Goal: Task Accomplishment & Management: Use online tool/utility

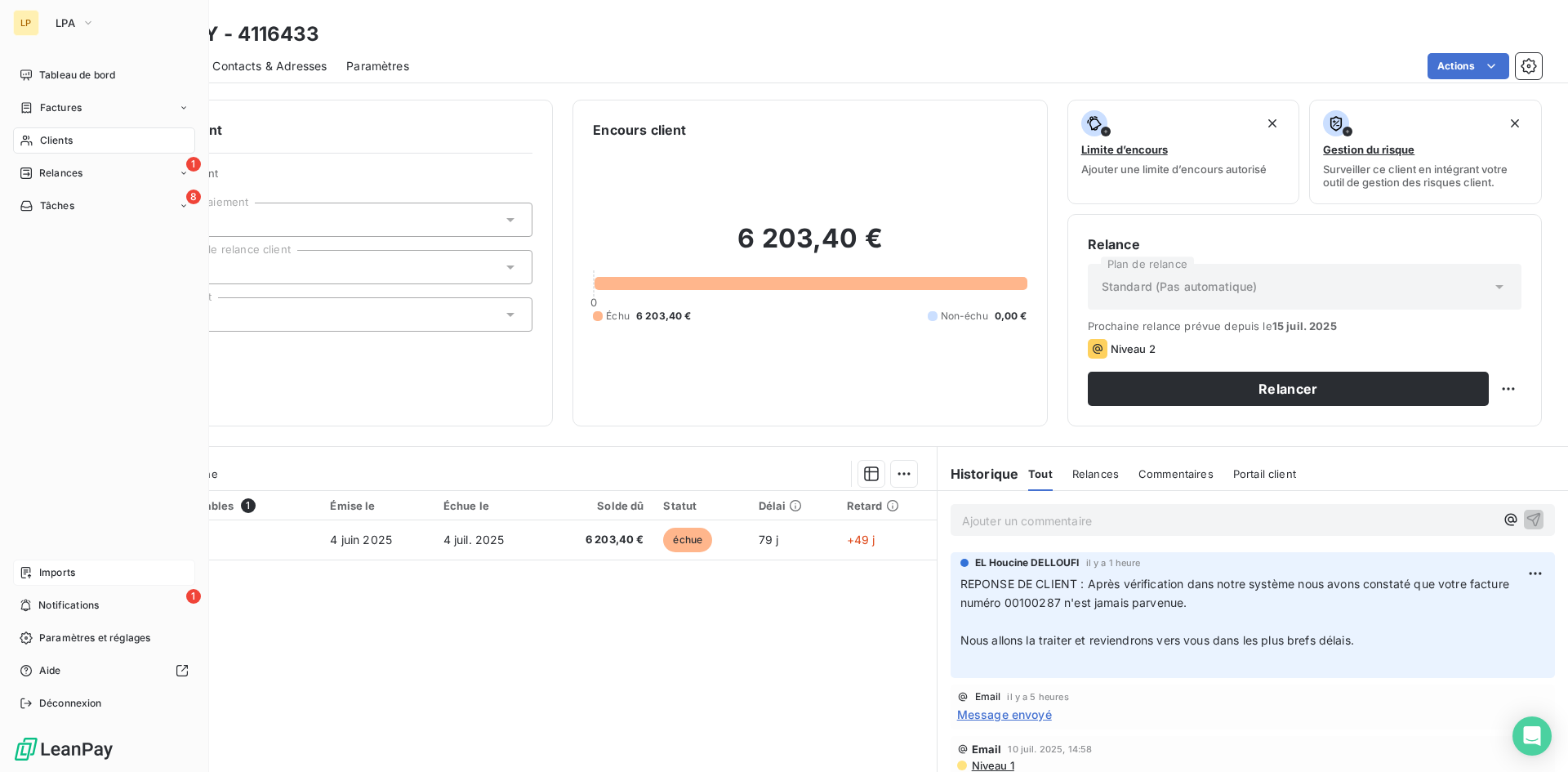
click at [48, 569] on span "Imports" at bounding box center [57, 572] width 36 height 14
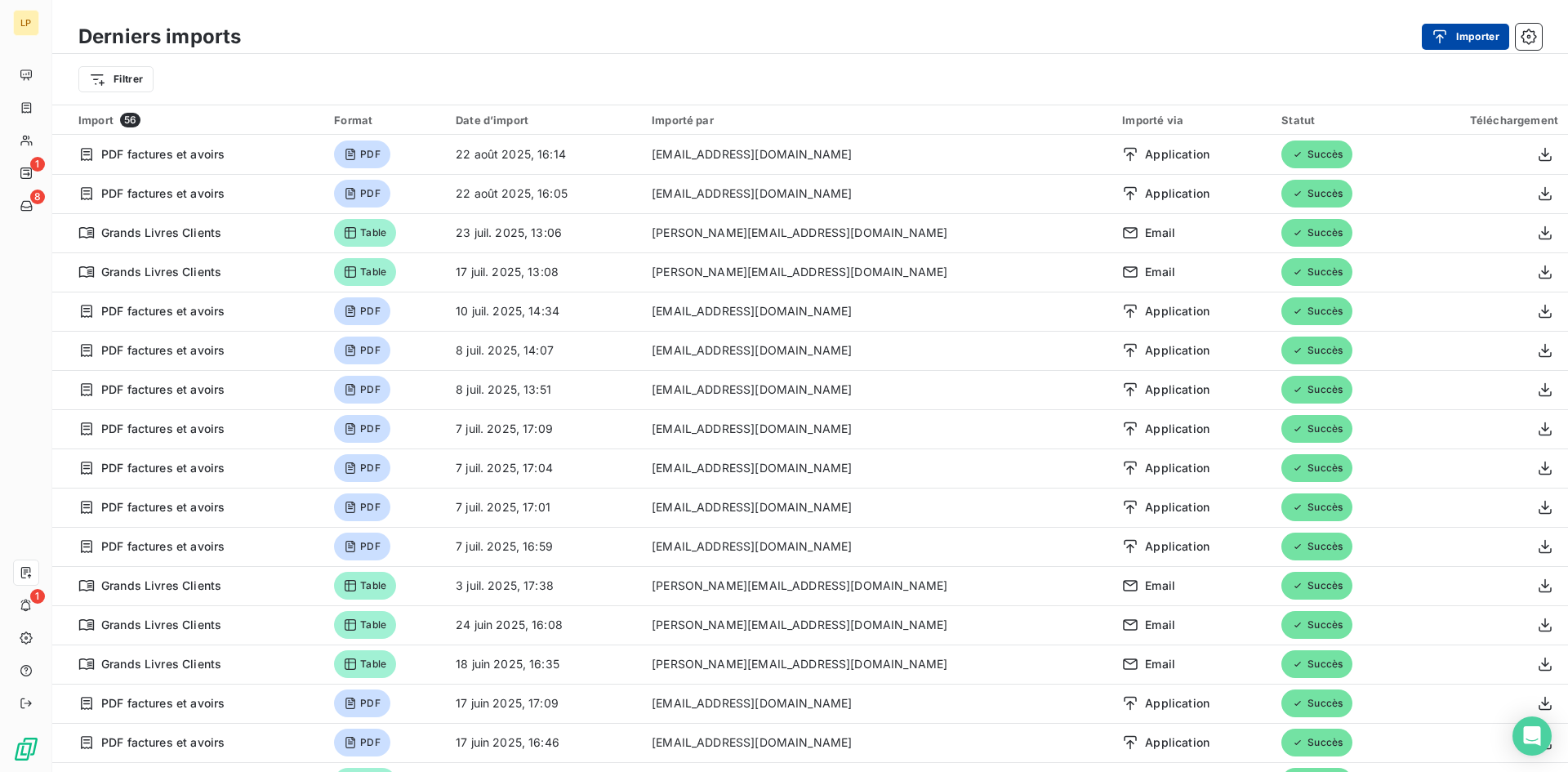
click at [1466, 26] on button "Importer" at bounding box center [1466, 36] width 88 height 26
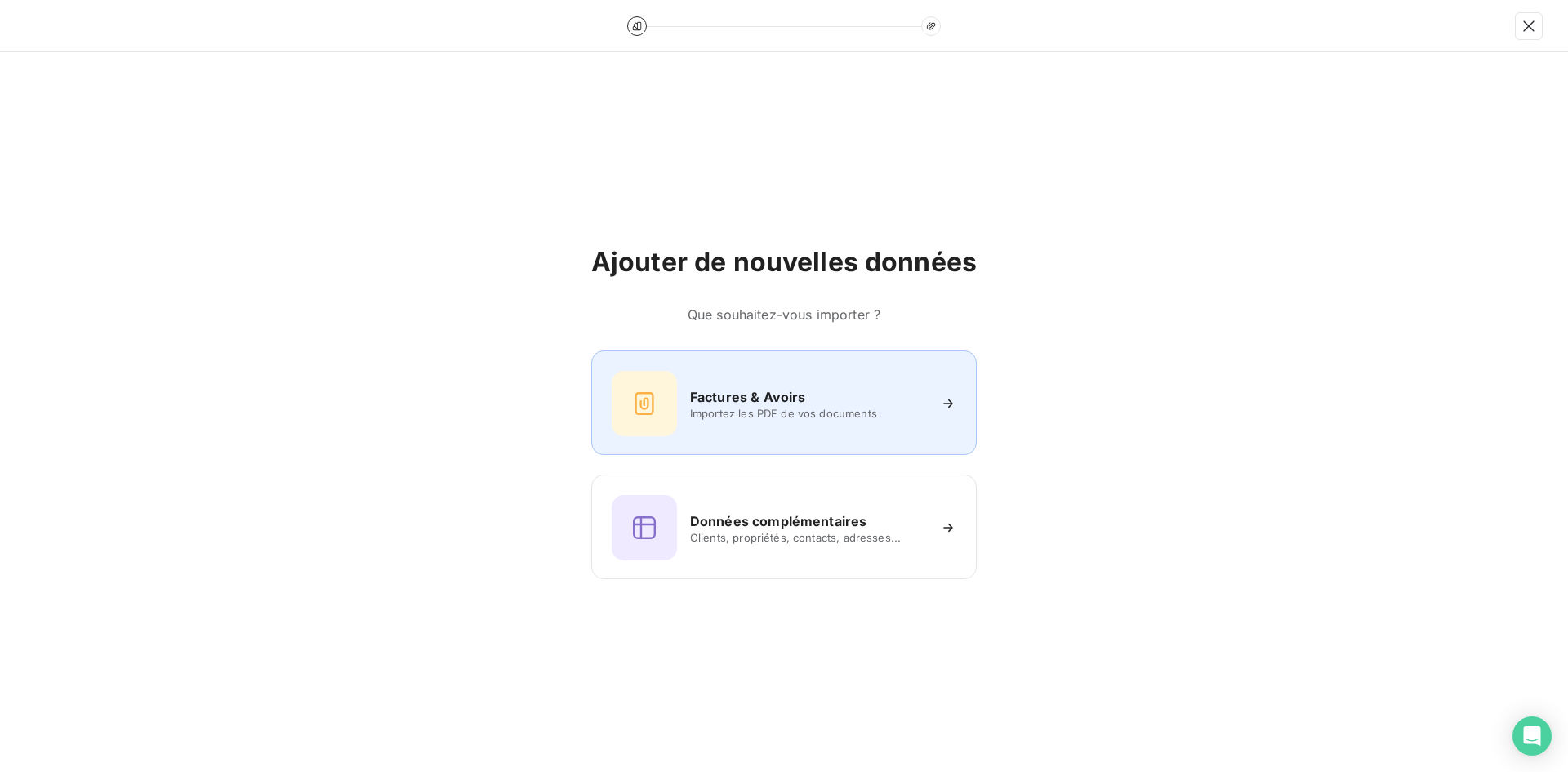
click at [767, 393] on h6 "Factures & Avoirs" at bounding box center [748, 397] width 116 height 20
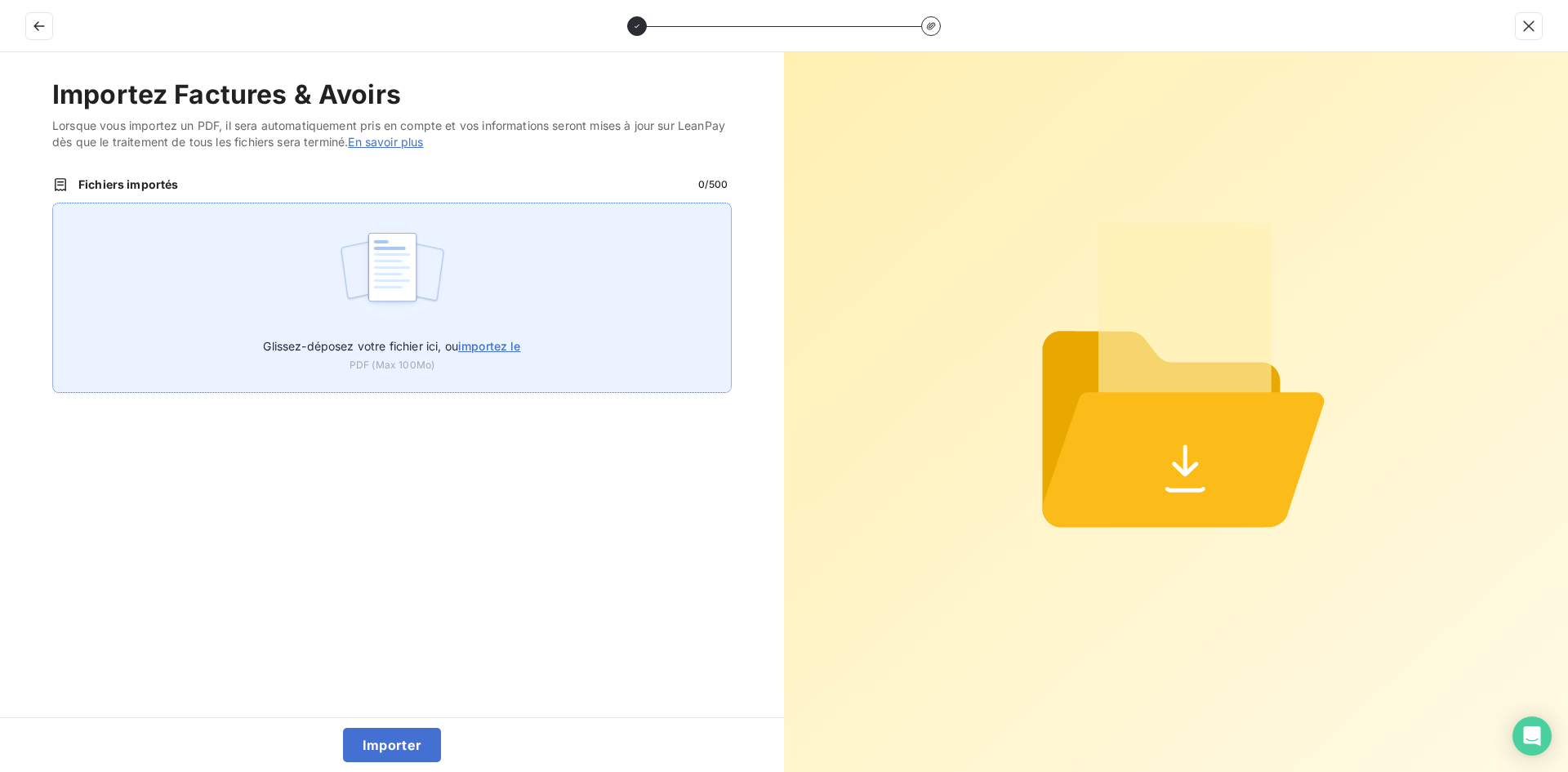
click at [495, 343] on span "importez le" at bounding box center [490, 345] width 63 height 14
click at [53, 203] on input "Glissez-déposez votre fichier ici, ou importez le" at bounding box center [52, 202] width 1 height 1
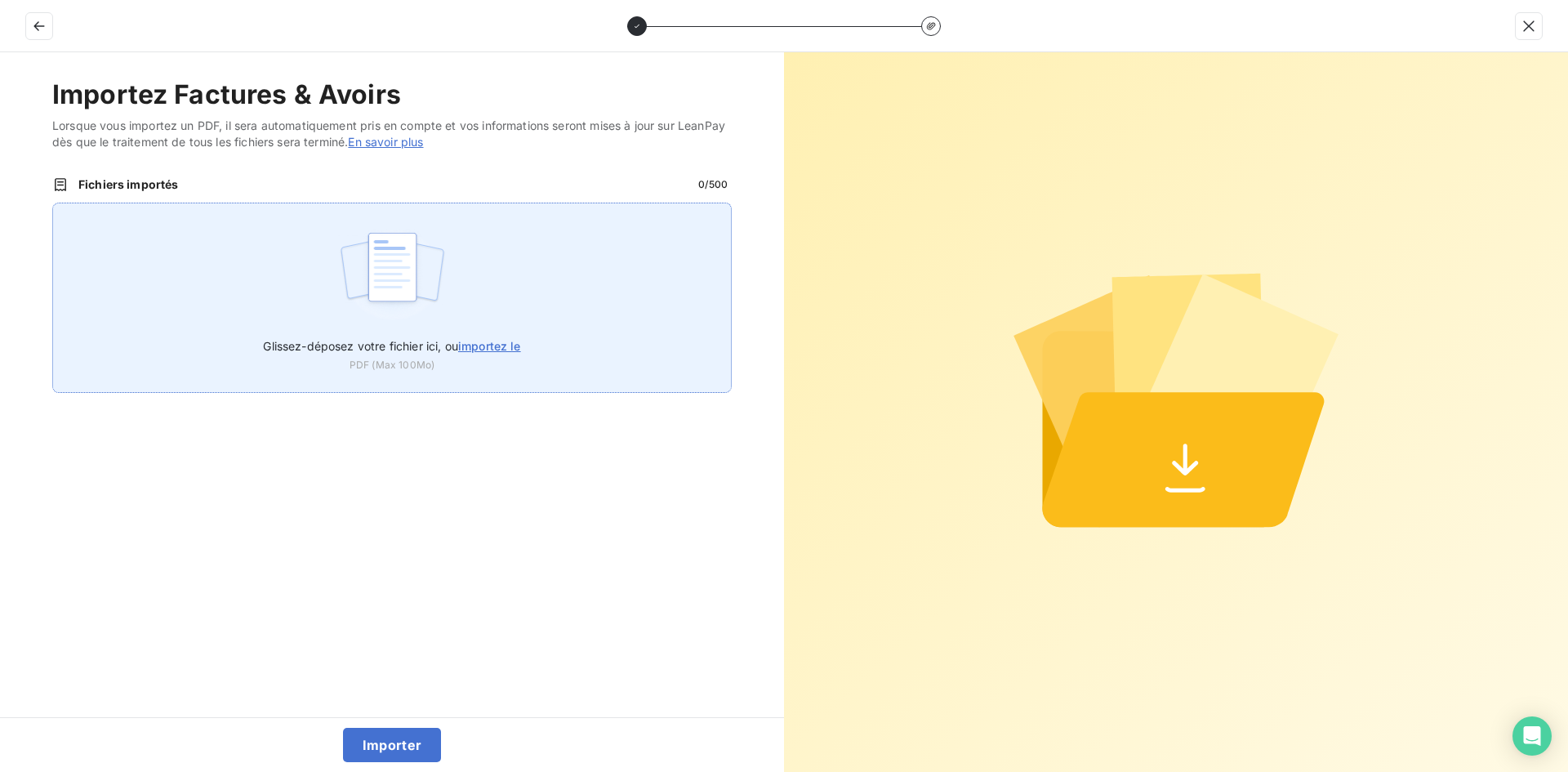
type input "C:\fakepath\100402_merged-1.pdf"
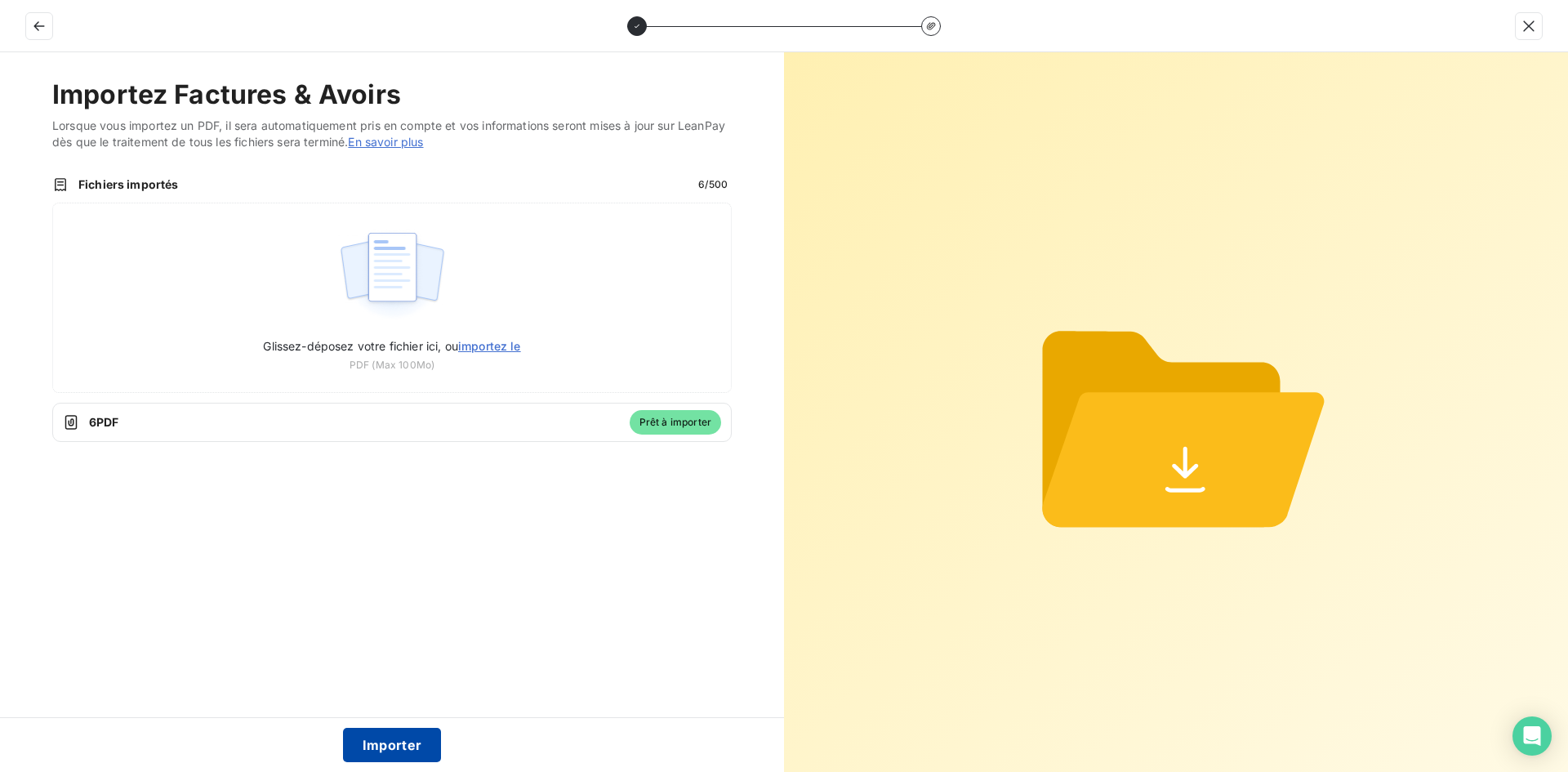
click at [422, 733] on button "Importer" at bounding box center [392, 744] width 99 height 34
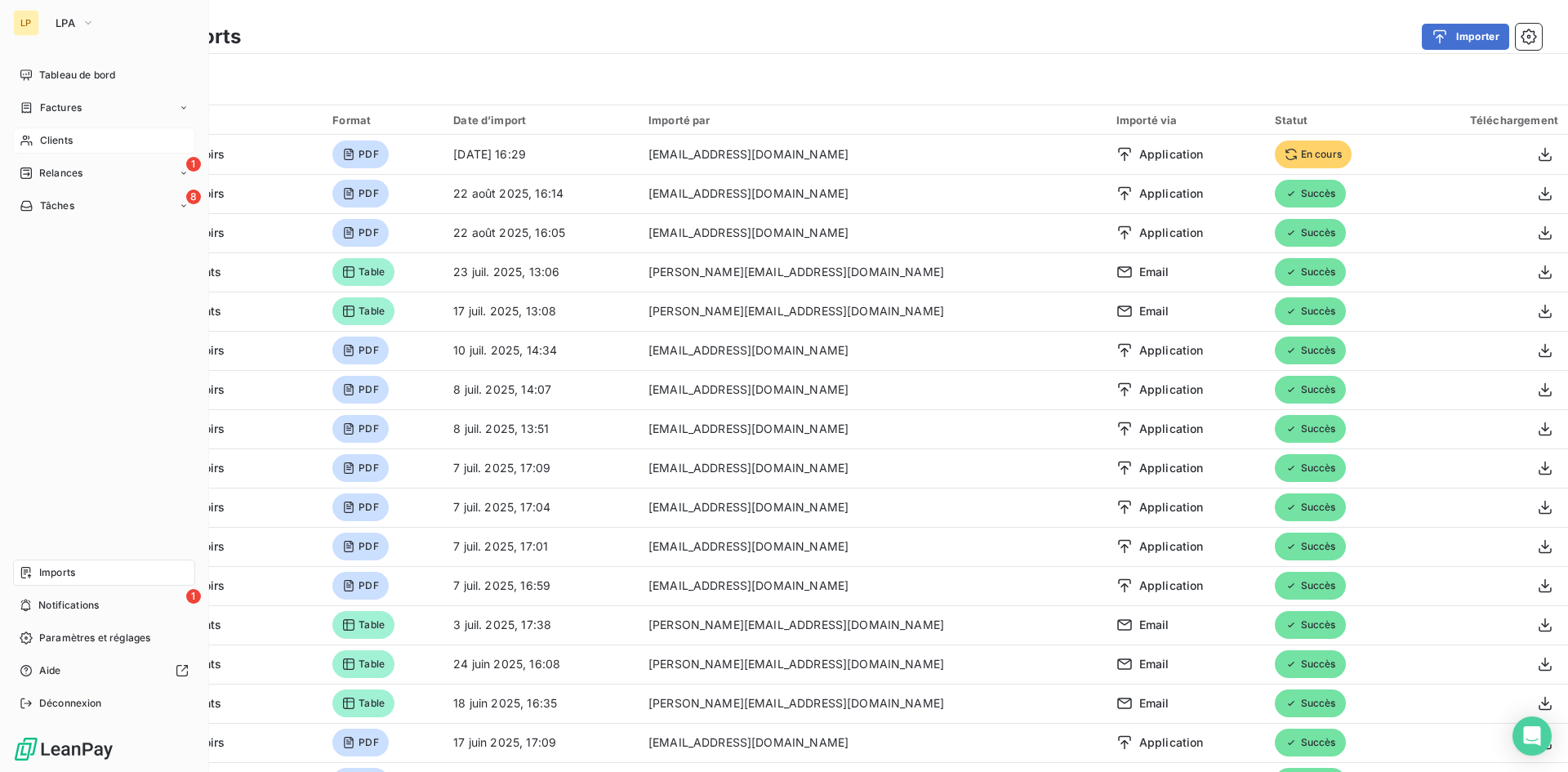
click at [77, 144] on div "Clients" at bounding box center [104, 139] width 182 height 26
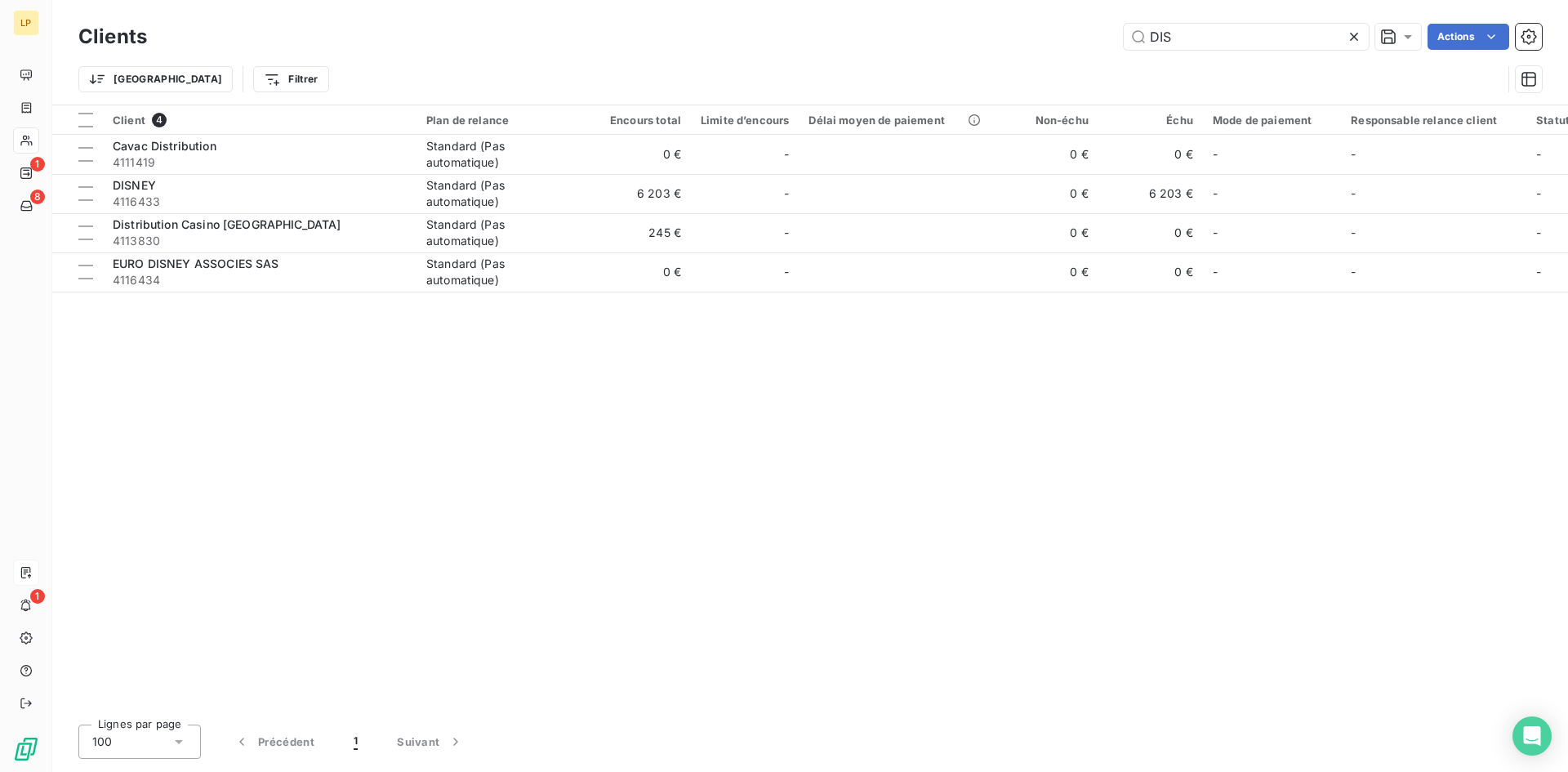
click at [1349, 34] on icon at bounding box center [1353, 36] width 9 height 9
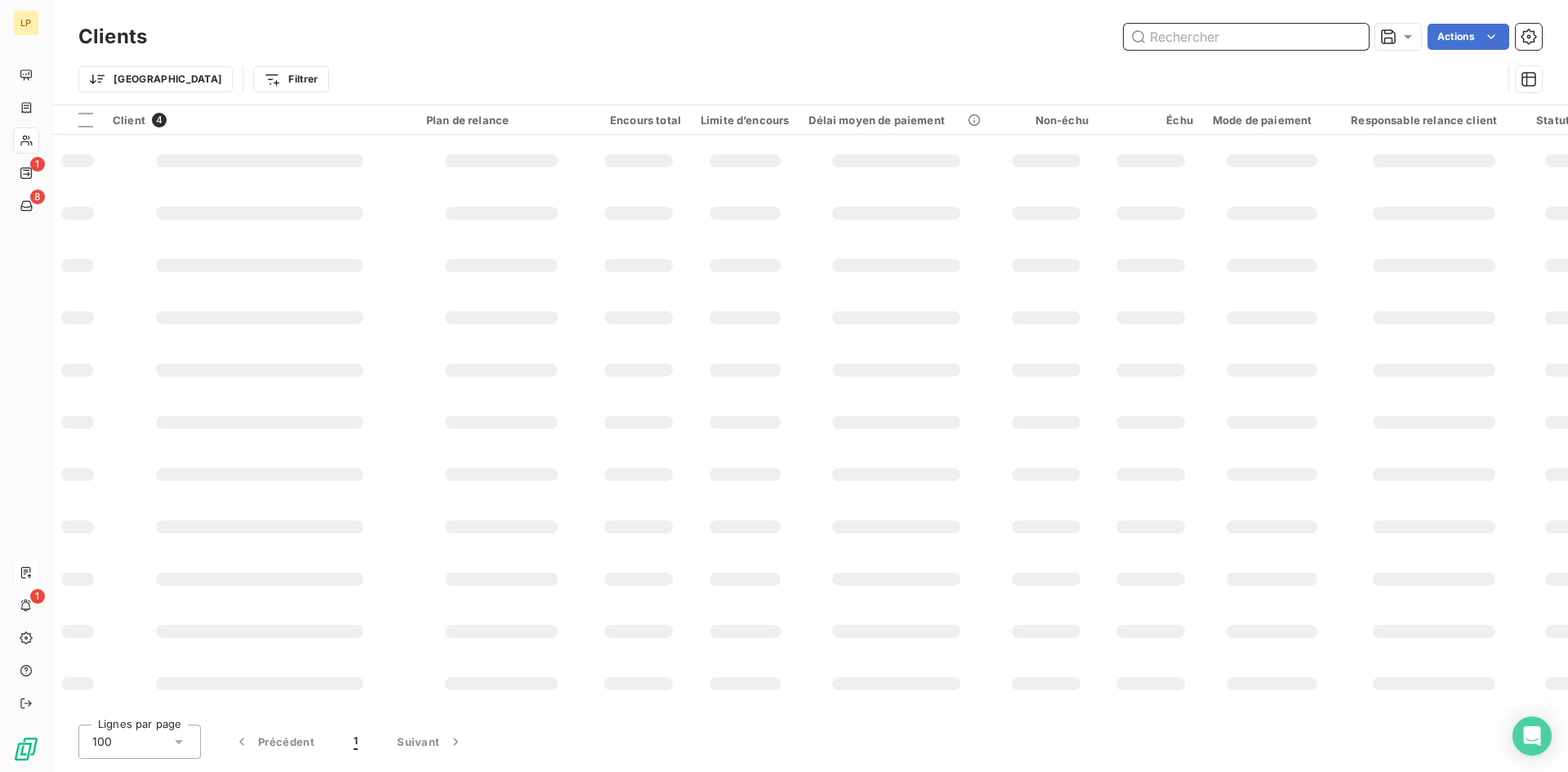
click at [1239, 42] on input "text" at bounding box center [1245, 36] width 245 height 26
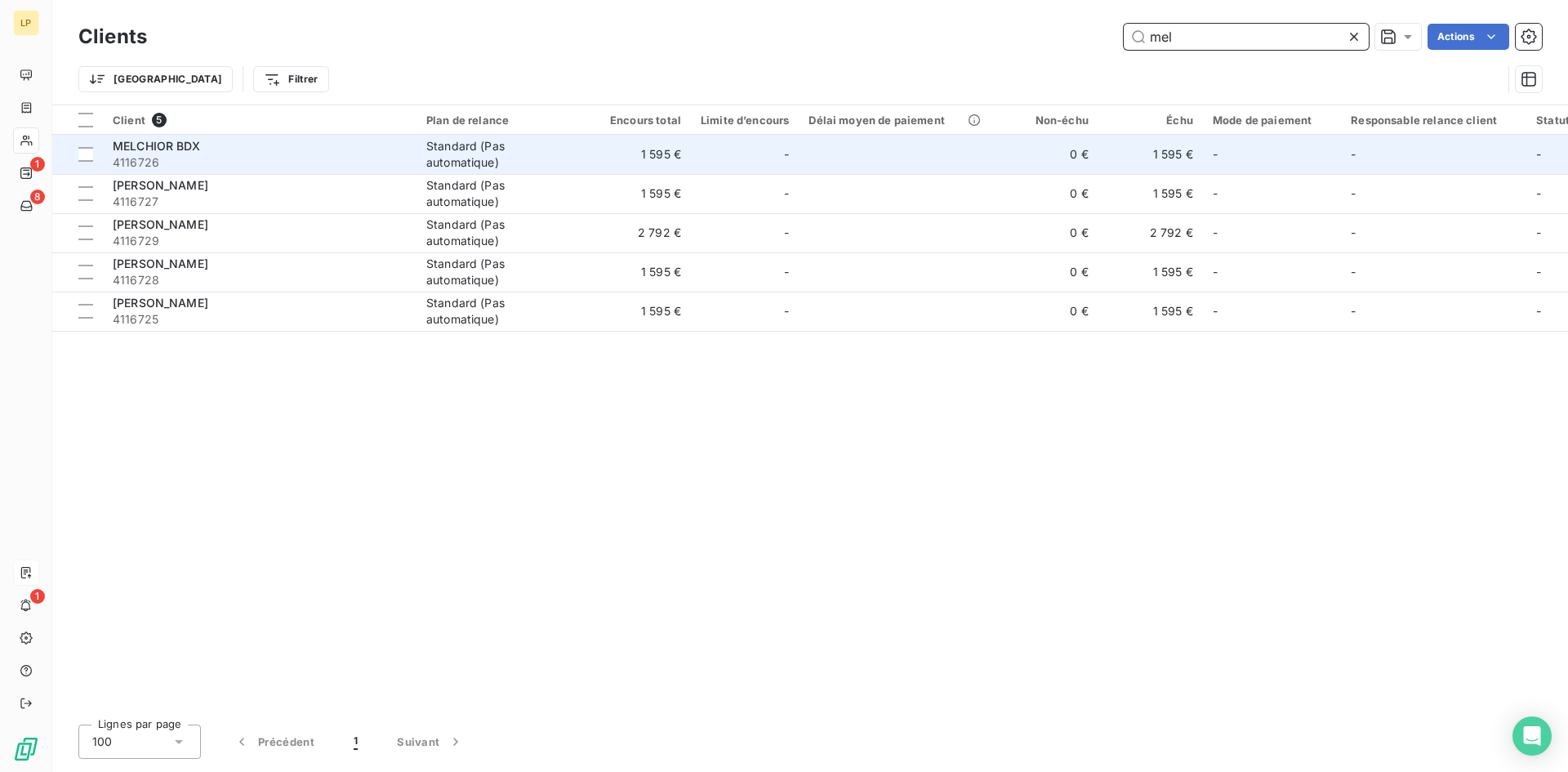
type input "mel"
click at [285, 161] on span "4116726" at bounding box center [260, 162] width 294 height 16
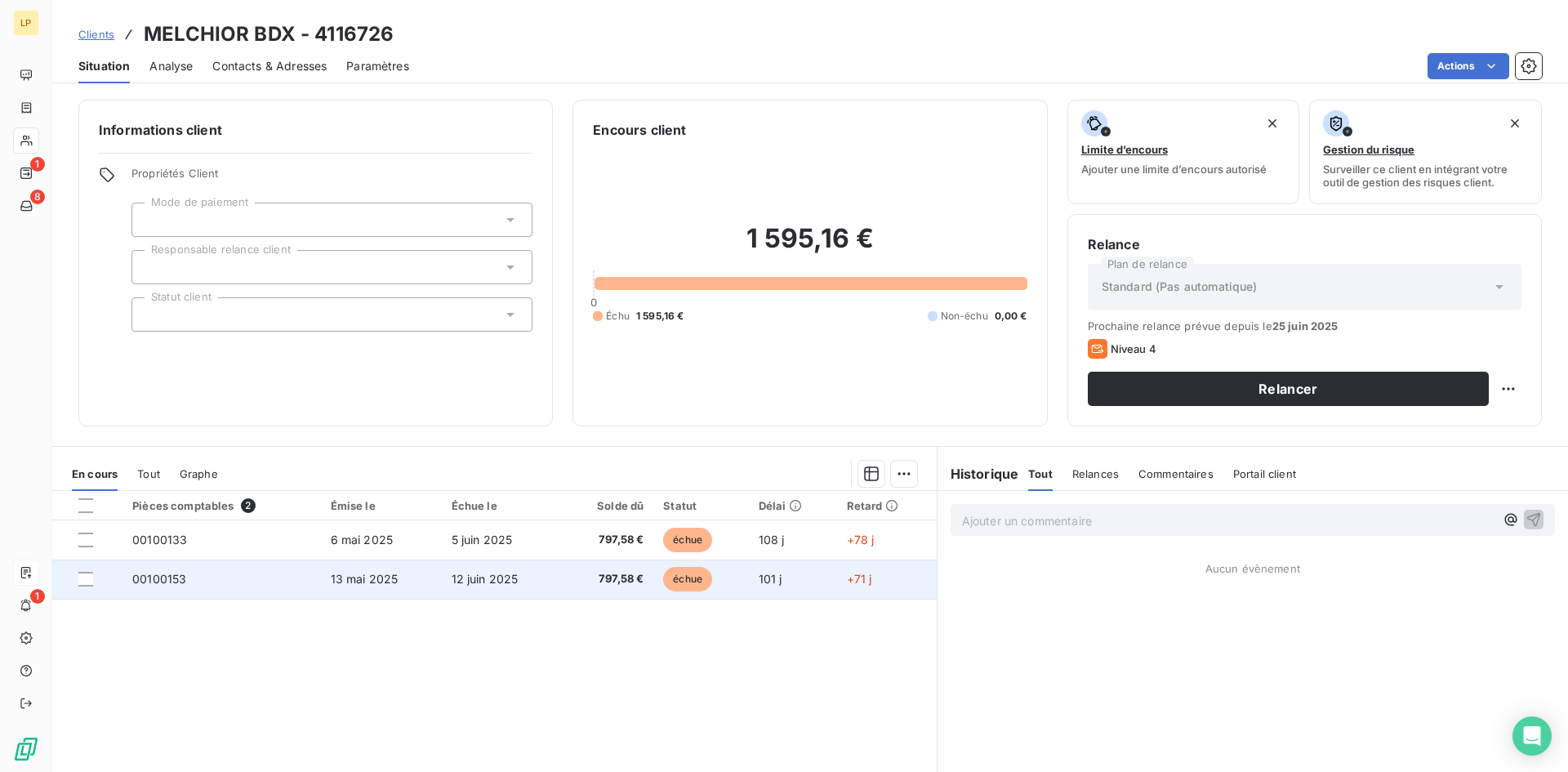
click at [629, 567] on td "797,58 €" at bounding box center [608, 578] width 93 height 39
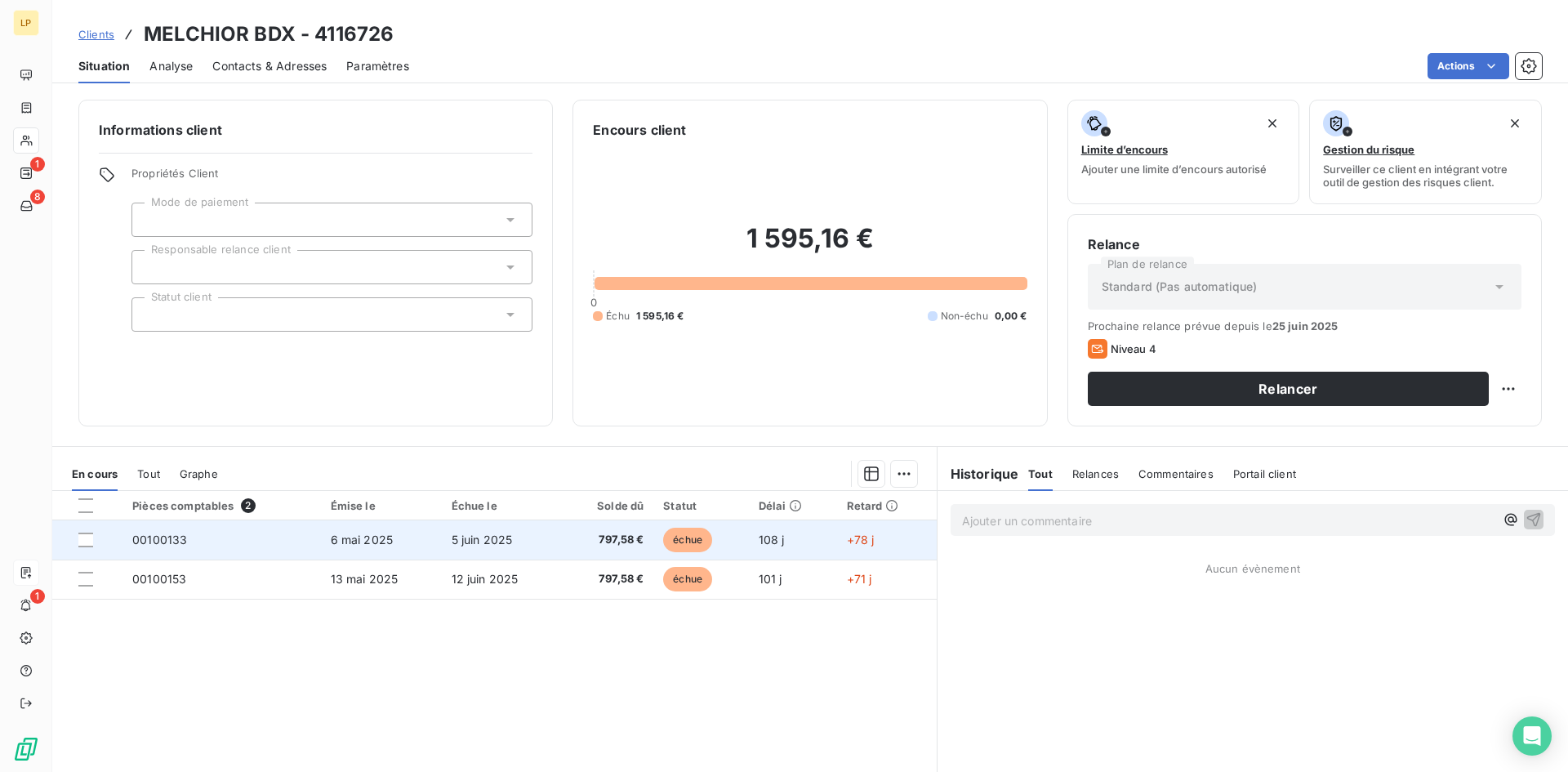
click at [533, 534] on td "5 juin 2025" at bounding box center [502, 539] width 120 height 39
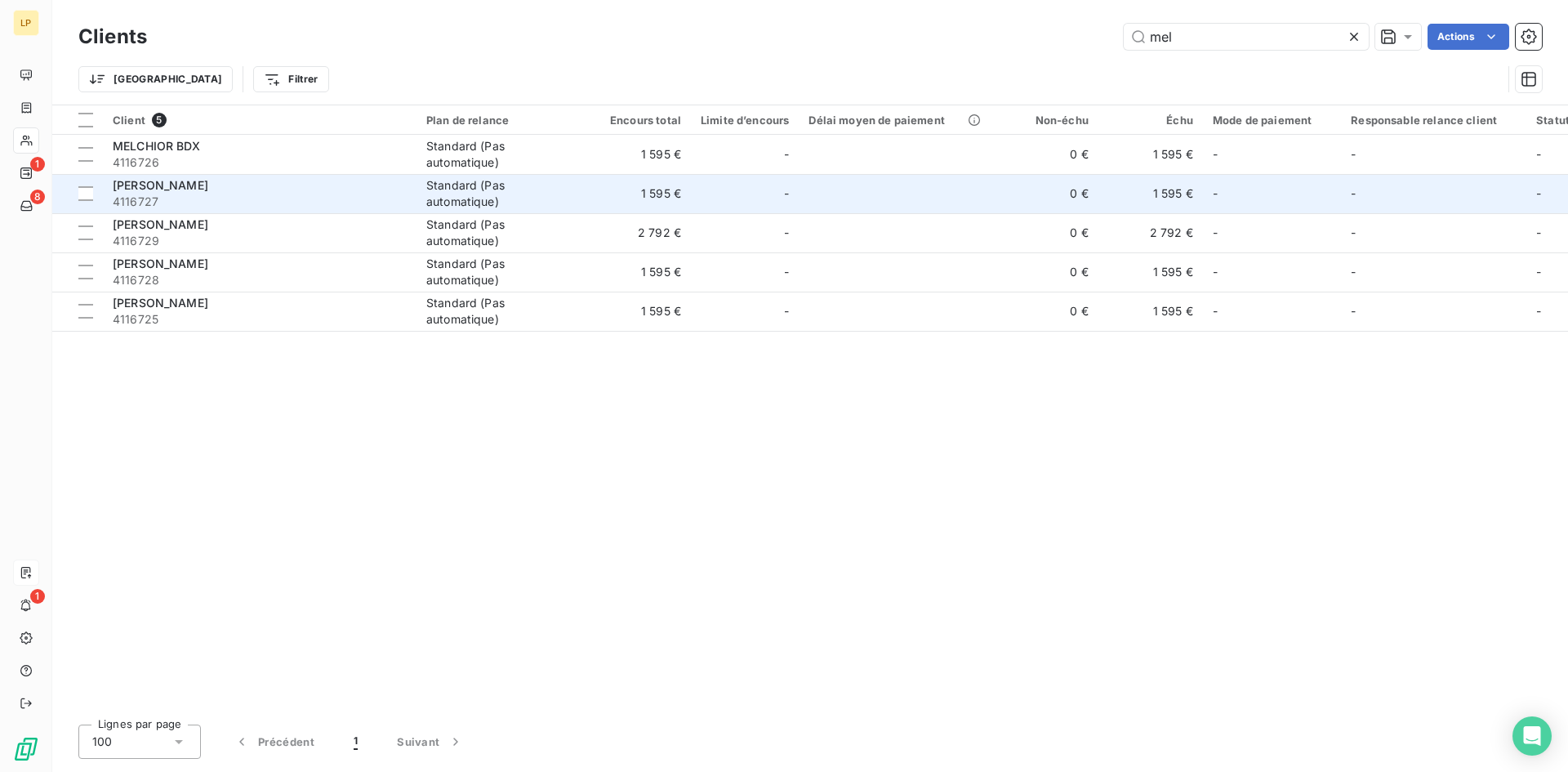
click at [552, 184] on div "Standard (Pas automatique)" at bounding box center [501, 194] width 150 height 32
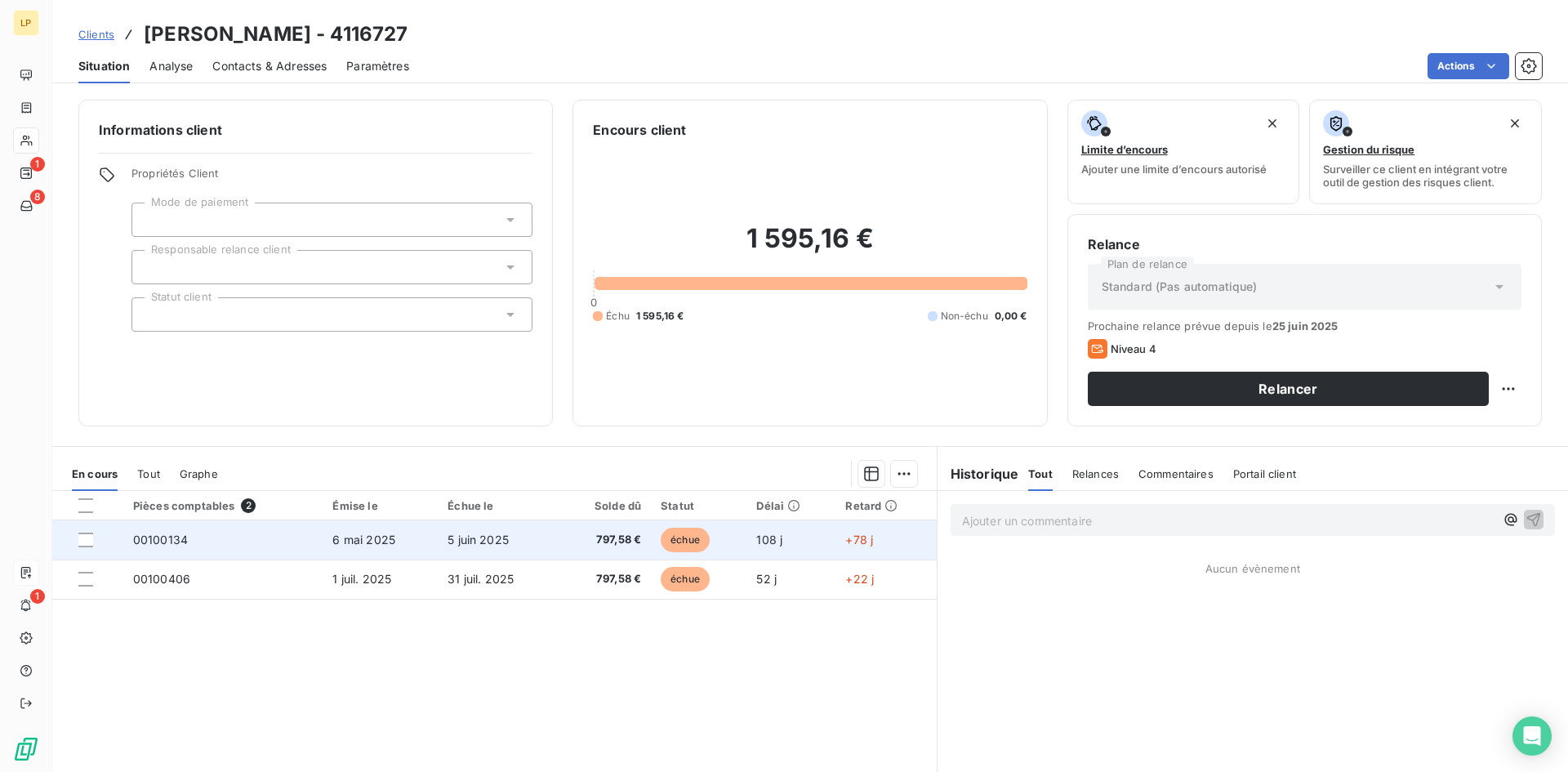
click at [611, 553] on td "797,58 €" at bounding box center [604, 539] width 94 height 39
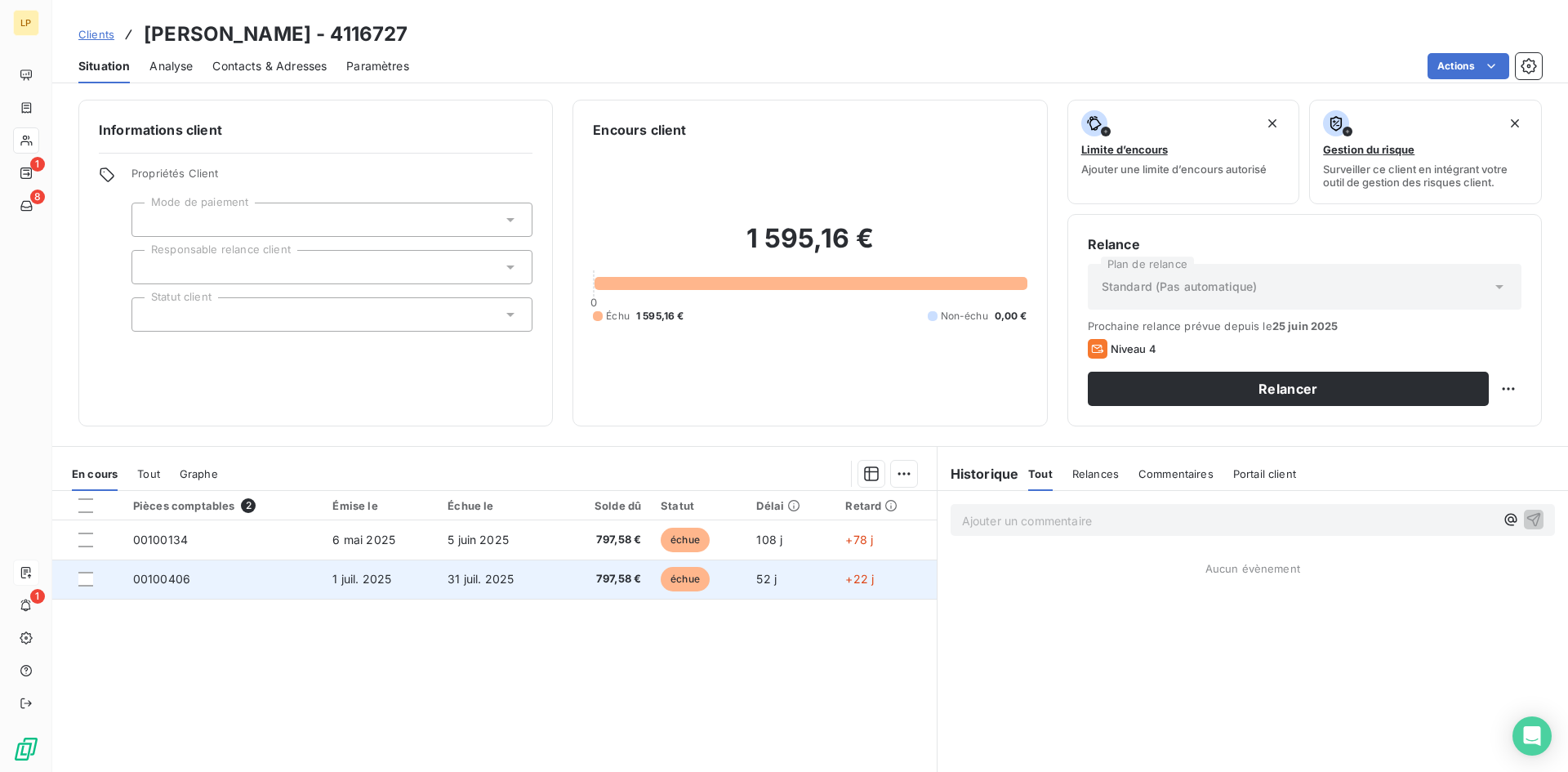
click at [559, 587] on td "797,58 €" at bounding box center [604, 578] width 94 height 39
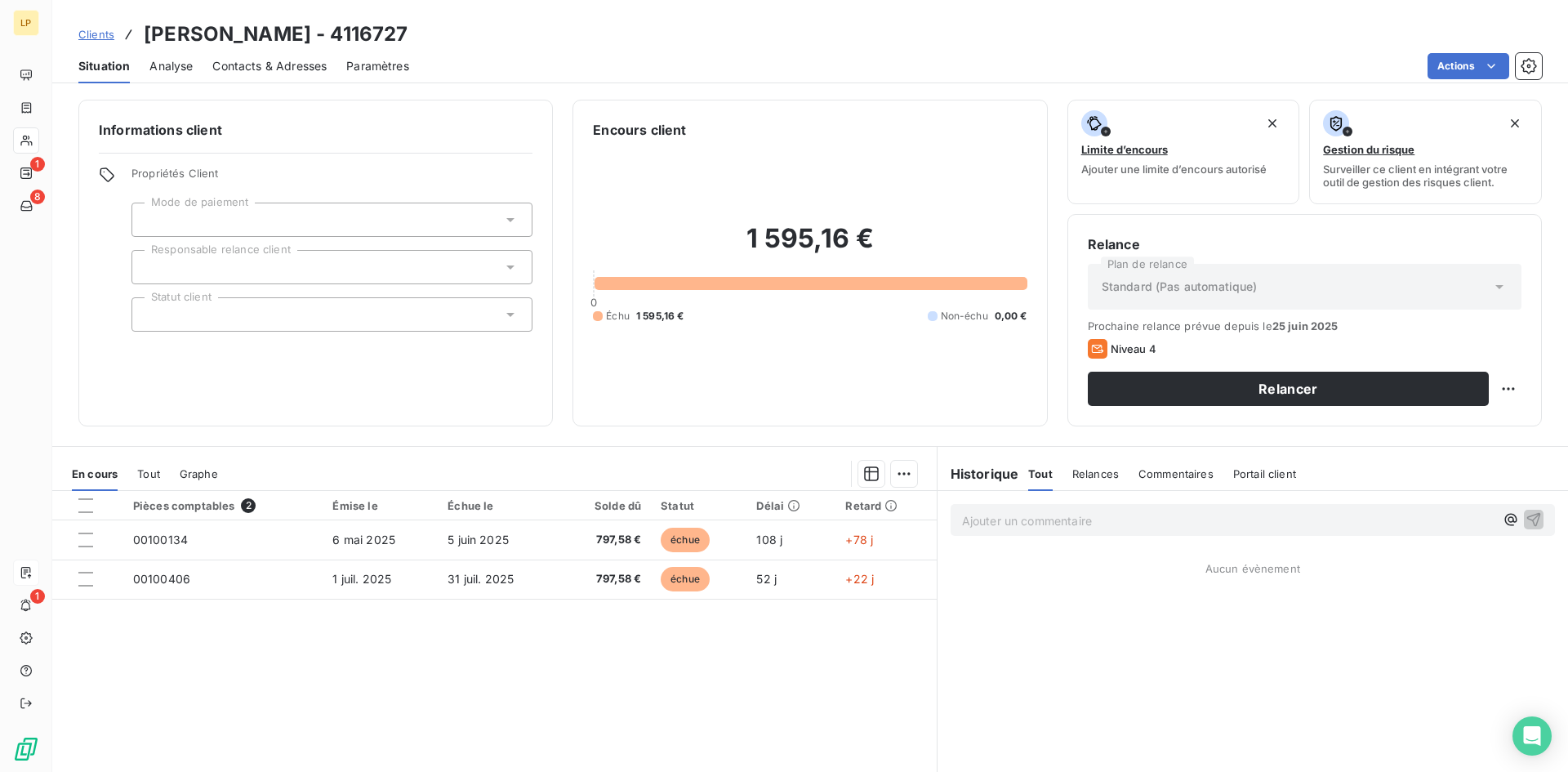
click at [276, 70] on span "Contacts & Adresses" at bounding box center [269, 66] width 115 height 16
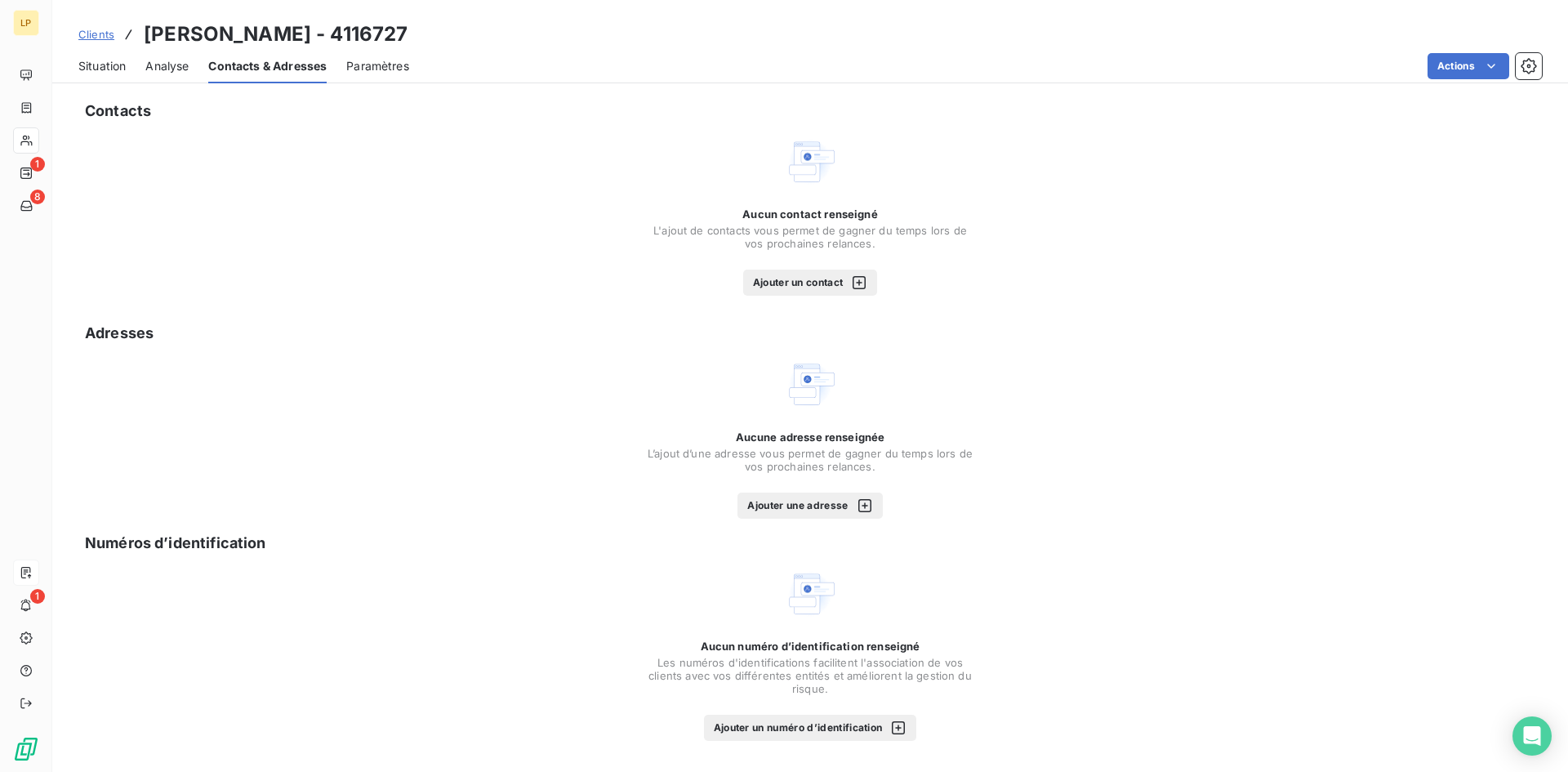
click at [98, 71] on span "Situation" at bounding box center [102, 66] width 48 height 16
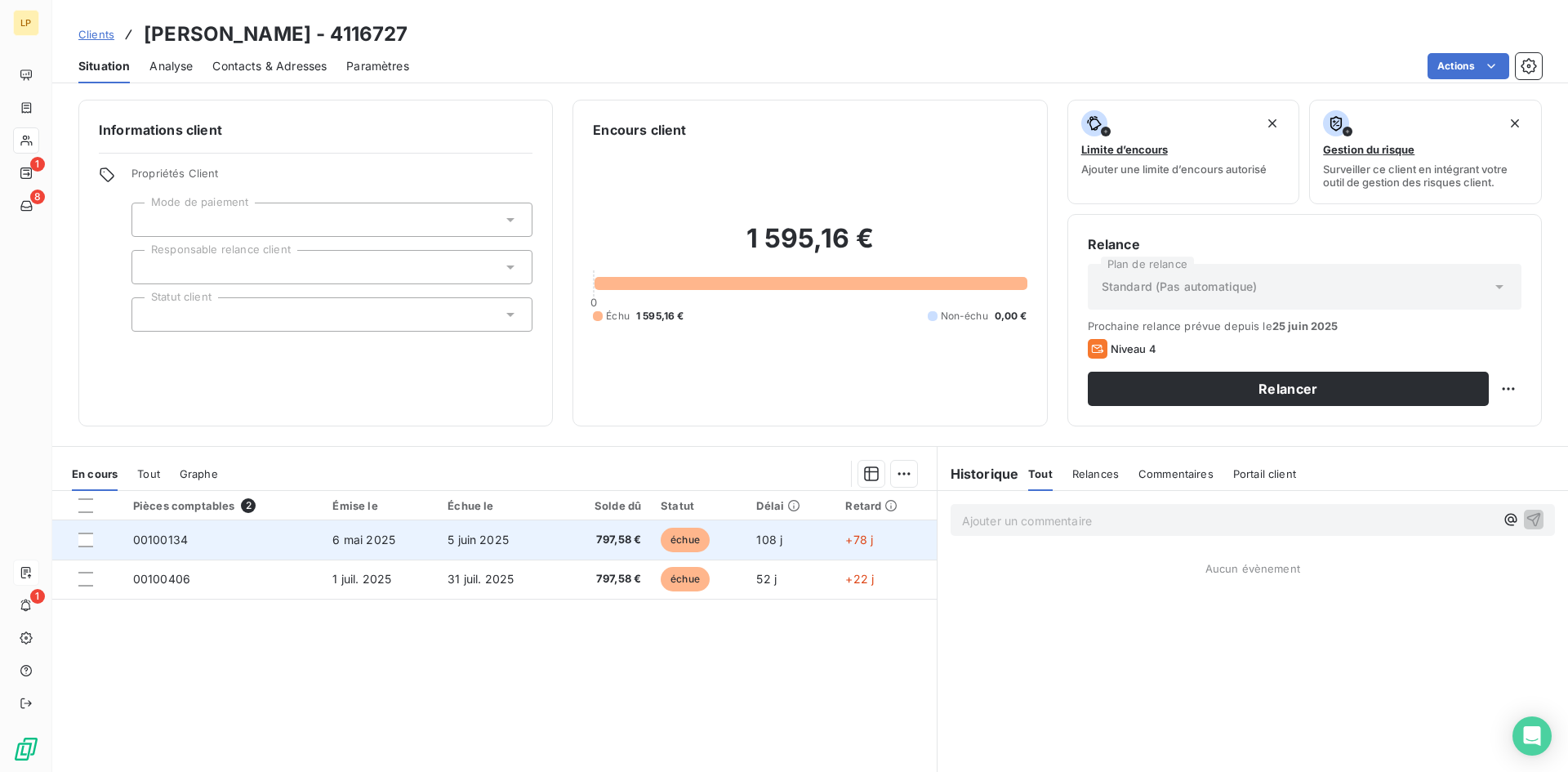
click at [498, 543] on span "5 juin 2025" at bounding box center [478, 539] width 61 height 14
